Goal: Task Accomplishment & Management: Manage account settings

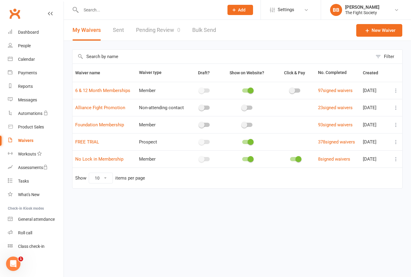
click at [154, 41] on link "Pending Review 0" at bounding box center [158, 30] width 44 height 21
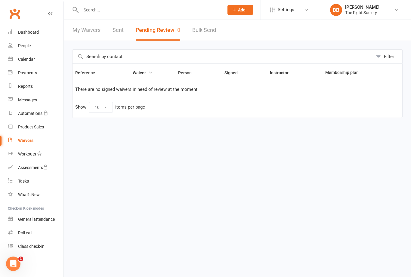
click at [27, 140] on div "Waivers" at bounding box center [25, 140] width 15 height 5
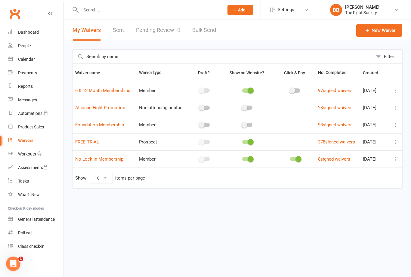
click at [153, 31] on link "Pending Review 0" at bounding box center [158, 30] width 44 height 21
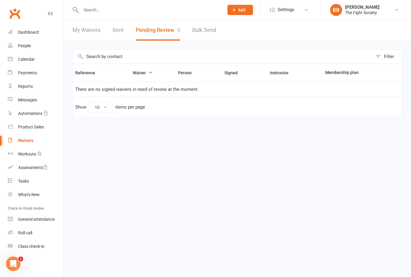
click at [28, 140] on div "Waivers" at bounding box center [25, 140] width 15 height 5
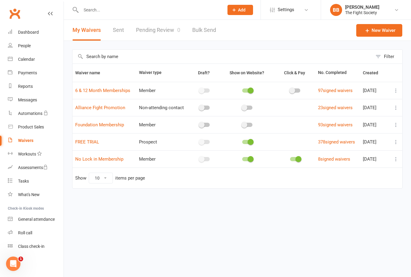
click at [156, 30] on link "Pending Review 0" at bounding box center [158, 30] width 44 height 21
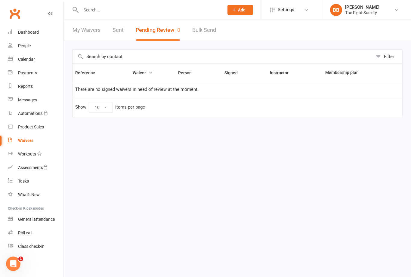
click at [158, 36] on button "Pending Review 0" at bounding box center [158, 30] width 45 height 21
click at [36, 141] on link "Waivers" at bounding box center [36, 141] width 56 height 14
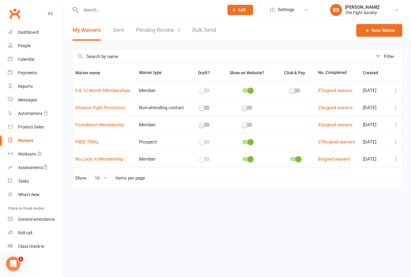
click at [156, 33] on link "Pending Review 0" at bounding box center [158, 30] width 44 height 21
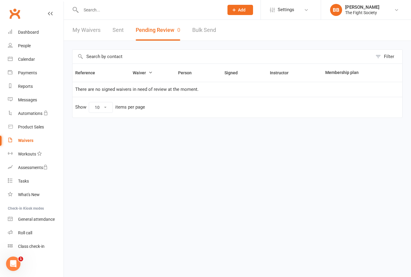
click at [172, 13] on input "text" at bounding box center [149, 10] width 140 height 8
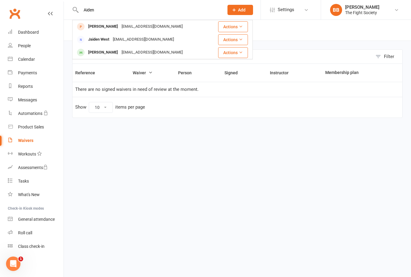
type input "Aiden"
click at [120, 53] on div "AidanZEROM@gmail.com" at bounding box center [152, 52] width 65 height 9
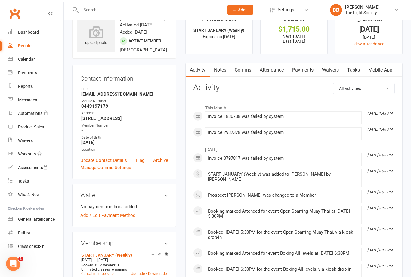
scroll to position [20, 0]
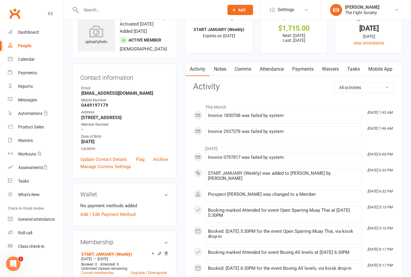
click at [306, 72] on link "Payments" at bounding box center [303, 69] width 30 height 14
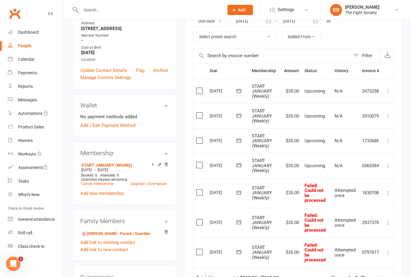
scroll to position [108, 0]
click at [39, 30] on link "Dashboard" at bounding box center [36, 33] width 56 height 14
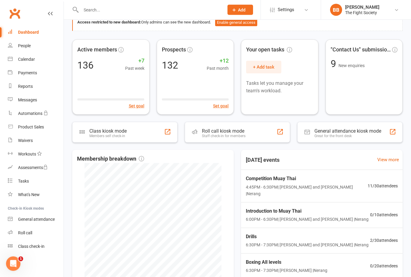
scroll to position [35, 0]
click at [121, 82] on div "Active members 136 +7 Past week Set goal" at bounding box center [110, 76] width 77 height 75
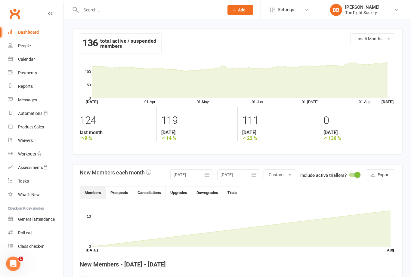
click at [23, 87] on div "Reports" at bounding box center [25, 86] width 15 height 5
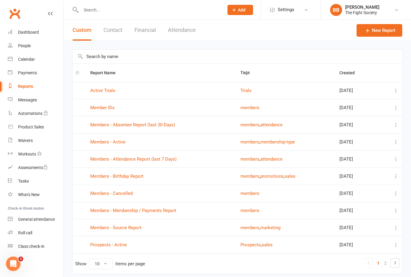
click at [109, 93] on link "Active Trials" at bounding box center [102, 90] width 25 height 5
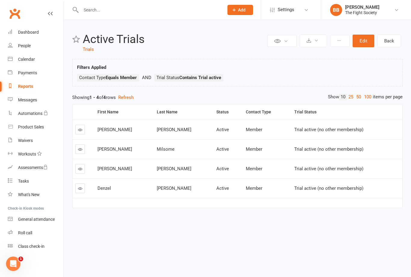
click at [154, 156] on td "Milsome" at bounding box center [183, 149] width 59 height 20
click at [323, 236] on html "Prospect Member Non-attending contact Class / event Appointment Task Membership…" at bounding box center [205, 118] width 411 height 236
click at [319, 236] on html "Prospect Member Non-attending contact Class / event Appointment Task Membership…" at bounding box center [205, 118] width 411 height 236
click at [28, 88] on div "Reports" at bounding box center [25, 86] width 15 height 5
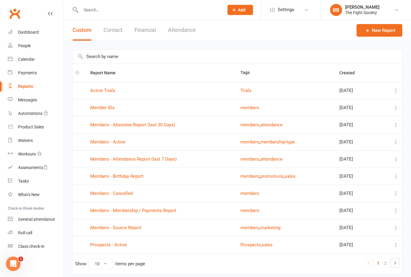
click at [31, 142] on div "Waivers" at bounding box center [25, 140] width 15 height 5
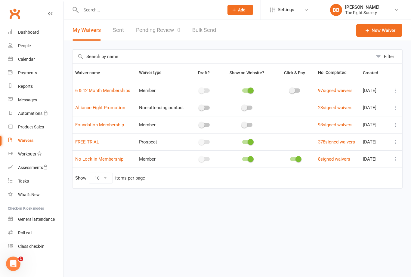
click at [161, 35] on link "Pending Review 0" at bounding box center [158, 30] width 44 height 21
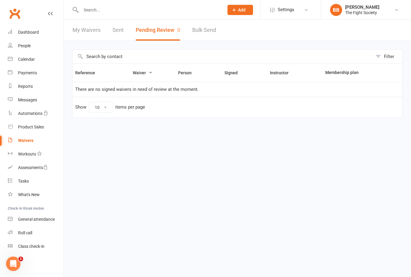
click at [167, 9] on input "text" at bounding box center [149, 10] width 140 height 8
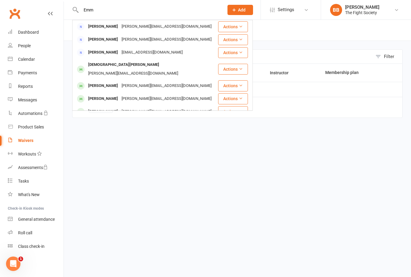
type input "Emm"
click at [123, 69] on div "emma.lauano@hotmail.com" at bounding box center [133, 73] width 94 height 9
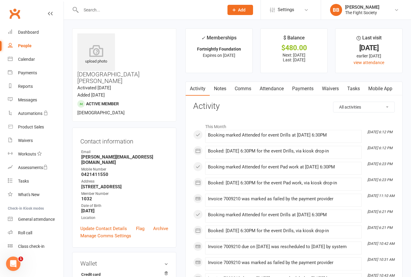
click at [308, 92] on link "Payments" at bounding box center [303, 89] width 30 height 14
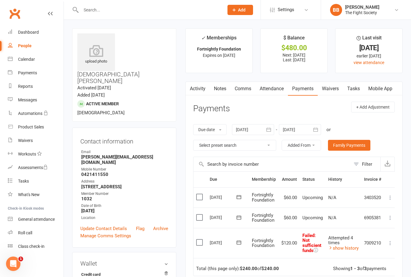
click at [26, 45] on div "People" at bounding box center [25, 45] width 14 height 5
select select "100"
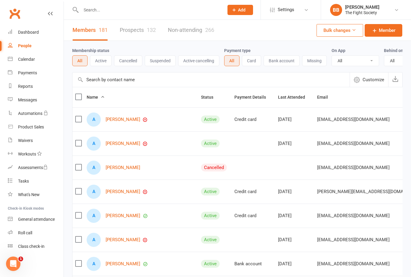
click at [23, 139] on div "Waivers" at bounding box center [25, 140] width 15 height 5
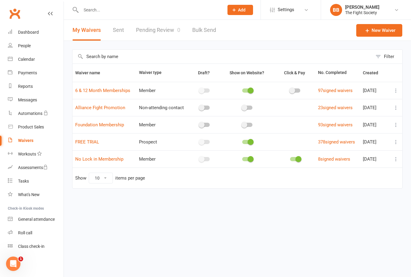
click at [157, 32] on link "Pending Review 0" at bounding box center [158, 30] width 44 height 21
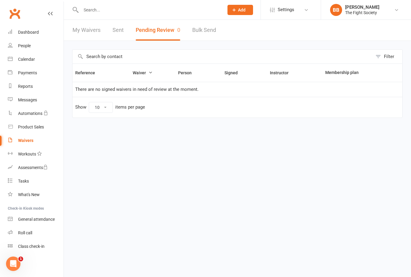
click at [27, 138] on div "Waivers" at bounding box center [25, 140] width 15 height 5
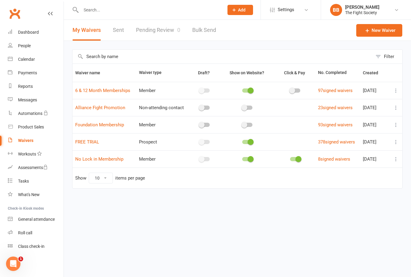
click at [169, 33] on link "Pending Review 0" at bounding box center [158, 30] width 44 height 21
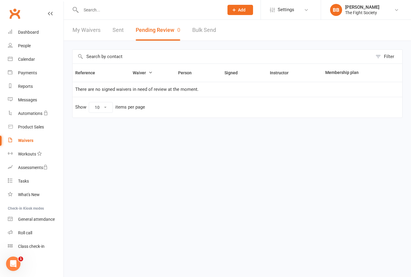
click at [162, 13] on input "text" at bounding box center [149, 10] width 140 height 8
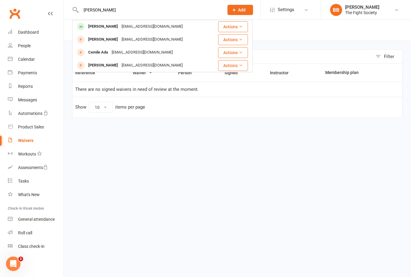
type input "Adam"
click at [117, 29] on div "Adam Baboulas" at bounding box center [102, 26] width 33 height 9
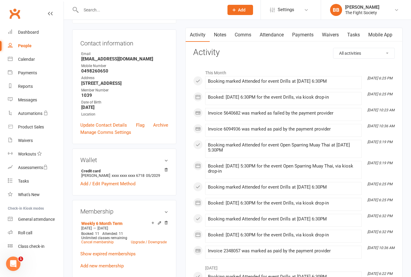
scroll to position [55, 0]
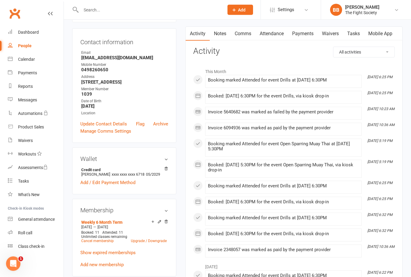
click at [311, 38] on link "Payments" at bounding box center [303, 34] width 30 height 14
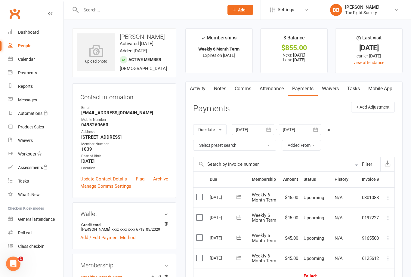
click at [29, 45] on div "People" at bounding box center [25, 45] width 14 height 5
select select "100"
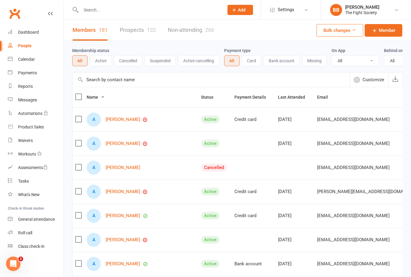
click at [155, 17] on div at bounding box center [145, 10] width 147 height 20
click at [170, 12] on input "text" at bounding box center [149, 10] width 140 height 8
click at [147, 21] on link "Prospects 132" at bounding box center [138, 30] width 36 height 21
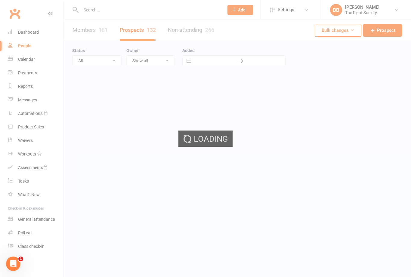
select select "100"
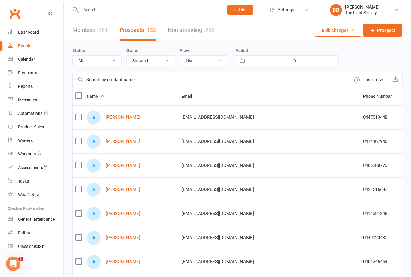
click at [162, 14] on input "text" at bounding box center [149, 10] width 140 height 8
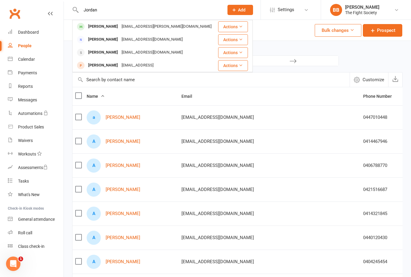
type input "Jordan"
click at [120, 53] on div "[PERSON_NAME]" at bounding box center [102, 52] width 33 height 9
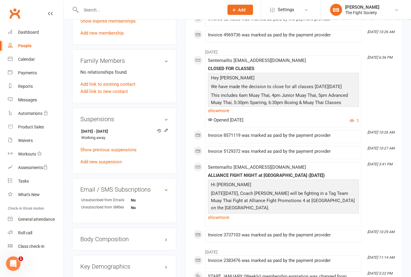
scroll to position [291, 0]
click at [167, 133] on icon at bounding box center [166, 131] width 4 height 5
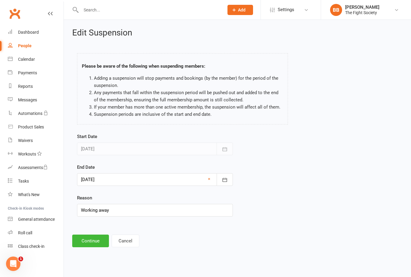
click at [221, 186] on button "button" at bounding box center [225, 179] width 16 height 13
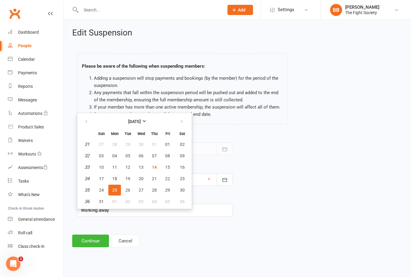
click at [102, 193] on span "24" at bounding box center [101, 190] width 5 height 5
type input "[DATE]"
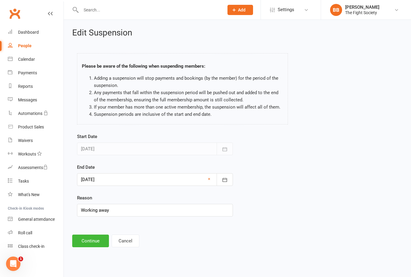
click at [98, 243] on button "Continue" at bounding box center [90, 241] width 37 height 13
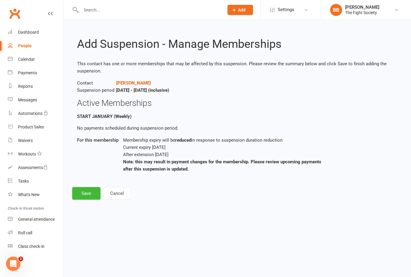
click at [92, 193] on button "Save" at bounding box center [86, 193] width 28 height 13
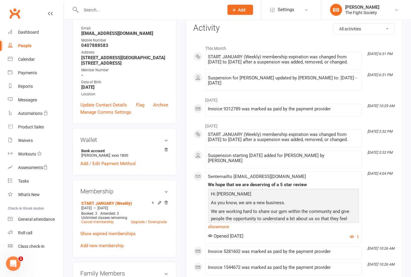
scroll to position [78, 0]
click at [119, 109] on link "Update Contact Details" at bounding box center [103, 104] width 47 height 7
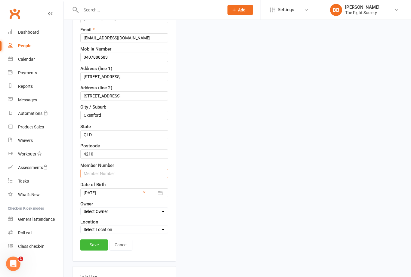
click at [123, 178] on input "text" at bounding box center [124, 173] width 88 height 9
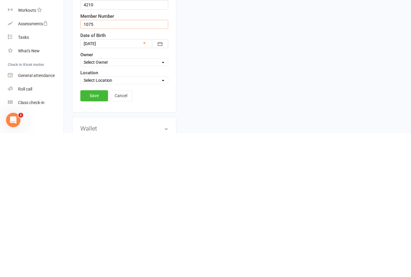
type input "1075"
click at [98, 234] on link "Save" at bounding box center [94, 239] width 28 height 11
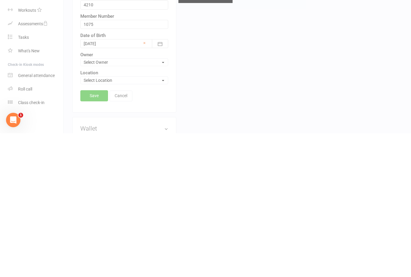
scroll to position [261, 0]
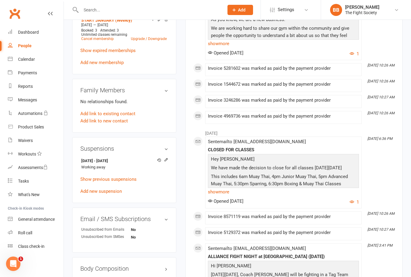
click at [156, 11] on input "text" at bounding box center [149, 10] width 140 height 8
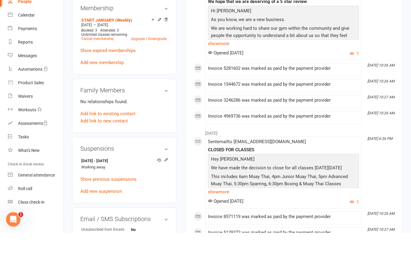
scroll to position [217, 0]
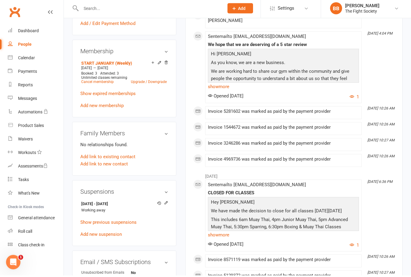
type input "B"
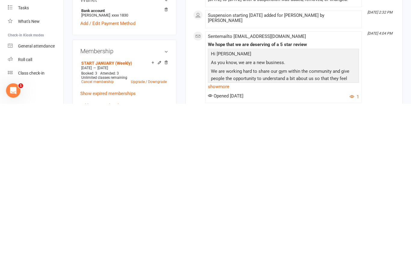
scroll to position [45, 0]
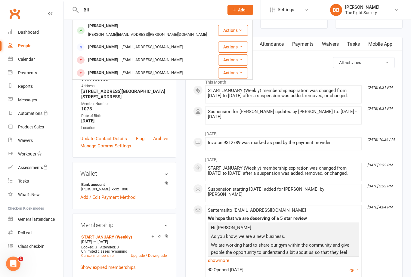
type input "Bill"
click at [165, 27] on div "[PERSON_NAME] [EMAIL_ADDRESS][PERSON_NAME][DOMAIN_NAME]" at bounding box center [145, 30] width 145 height 20
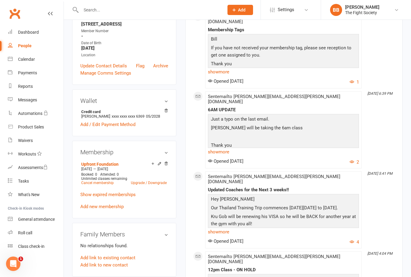
scroll to position [109, 0]
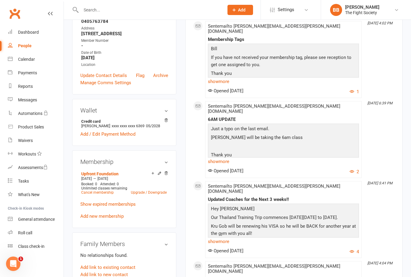
click at [121, 79] on link "Update Contact Details" at bounding box center [103, 75] width 47 height 7
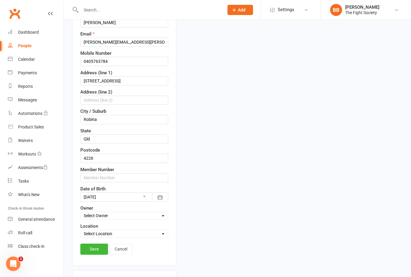
scroll to position [30, 0]
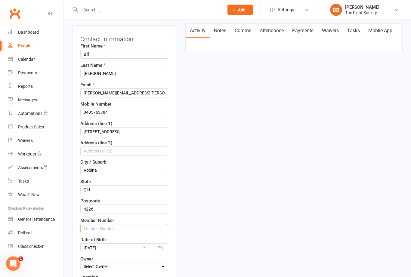
click at [129, 233] on input "text" at bounding box center [124, 228] width 88 height 9
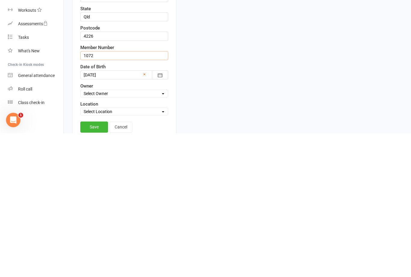
type input "1072"
click at [95, 265] on link "Save" at bounding box center [94, 270] width 28 height 11
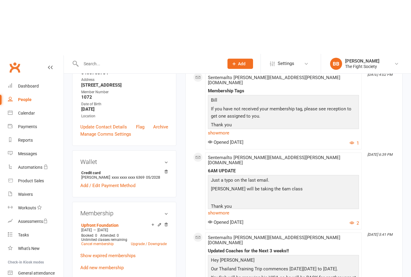
scroll to position [0, 0]
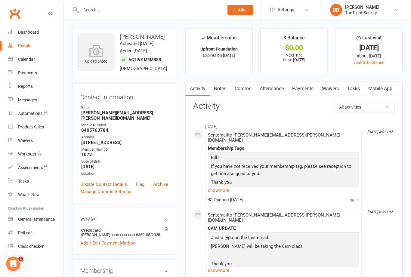
click at [160, 10] on input "text" at bounding box center [149, 10] width 140 height 8
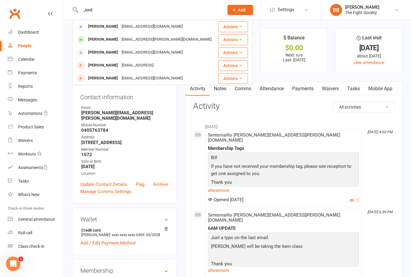
type input "Jord"
click at [120, 53] on div "[PERSON_NAME]" at bounding box center [102, 52] width 33 height 9
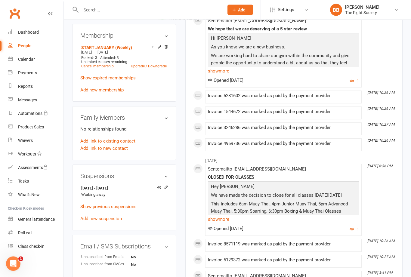
scroll to position [234, 0]
click at [171, 201] on div "Suspensions [DATE] - [DATE] Working away Show previous suspensions Add new susp…" at bounding box center [124, 198] width 104 height 66
click at [168, 189] on icon at bounding box center [166, 187] width 4 height 4
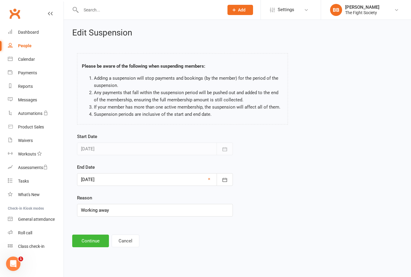
click at [229, 183] on button "button" at bounding box center [225, 179] width 16 height 13
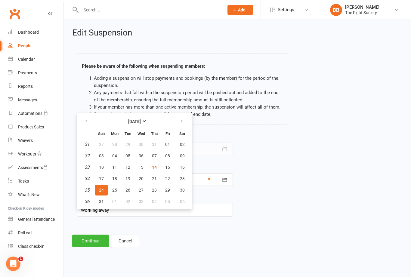
click at [145, 169] on button "13" at bounding box center [141, 167] width 13 height 11
type input "[DATE]"
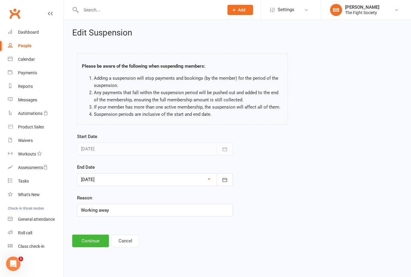
click at [100, 243] on button "Continue" at bounding box center [90, 241] width 37 height 13
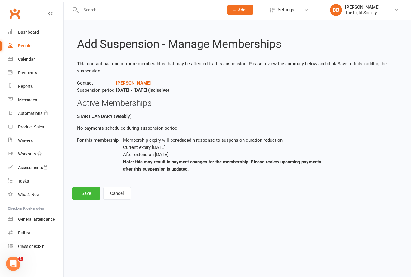
click at [93, 191] on button "Save" at bounding box center [86, 193] width 28 height 13
